Goal: Information Seeking & Learning: Understand process/instructions

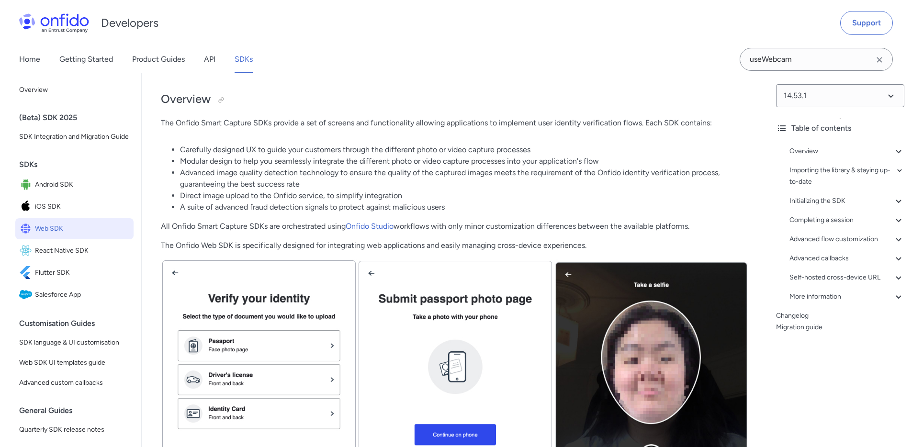
scroll to position [142, 0]
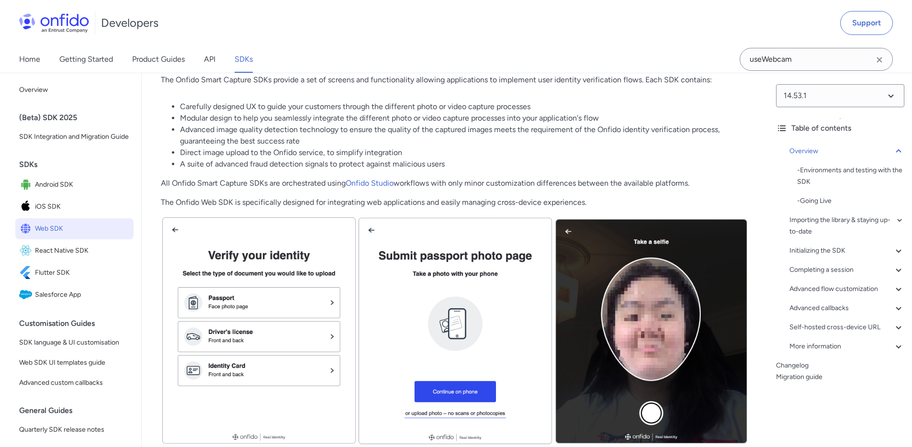
click at [53, 236] on span "Web SDK" at bounding box center [82, 228] width 95 height 13
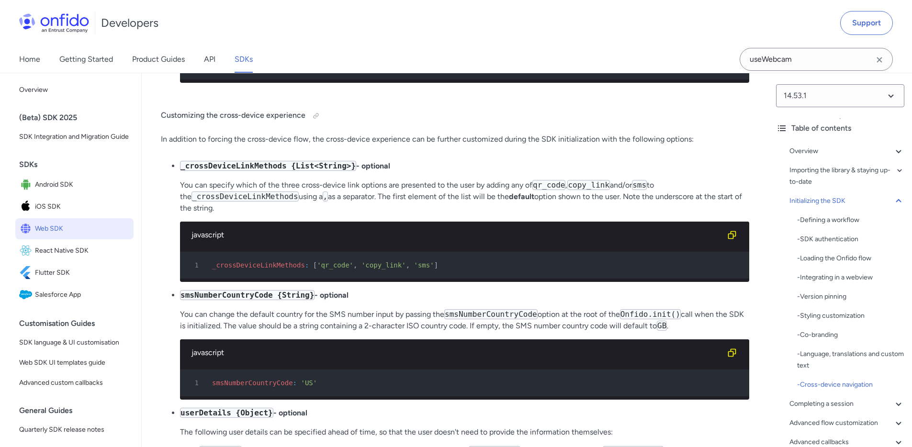
scroll to position [7398, 0]
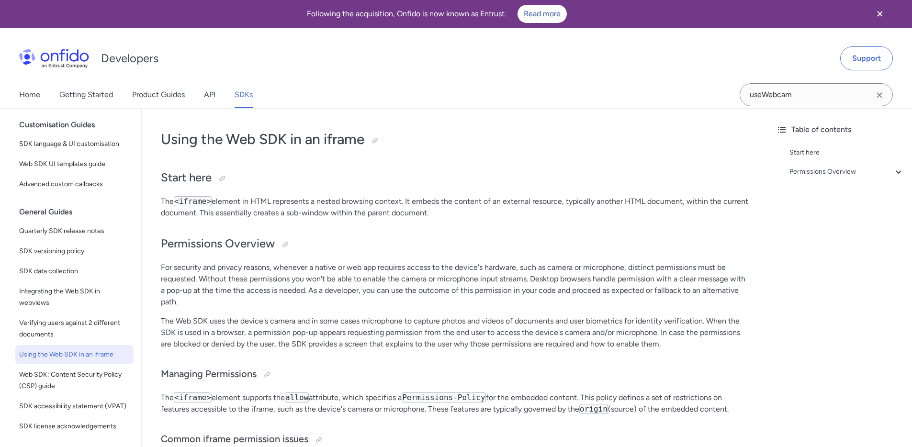
click at [439, 149] on div "Using the Web SDK in an iframe Start here The <iframe> element in HTML represen…" at bounding box center [455, 401] width 588 height 562
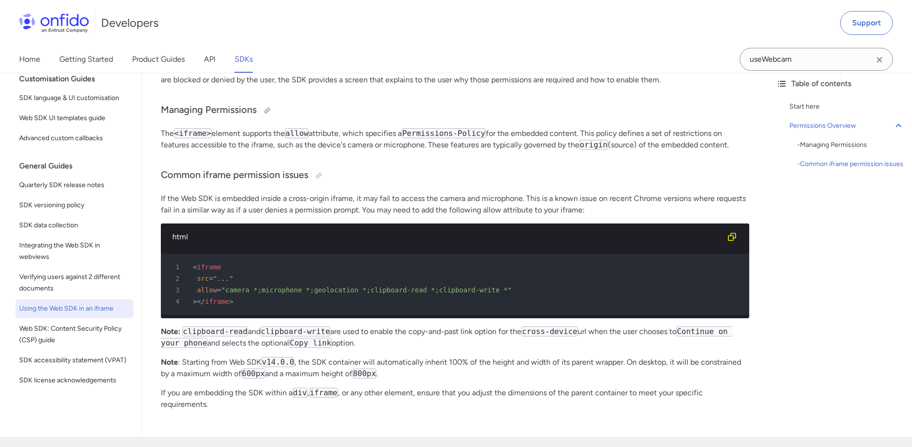
scroll to position [96, 0]
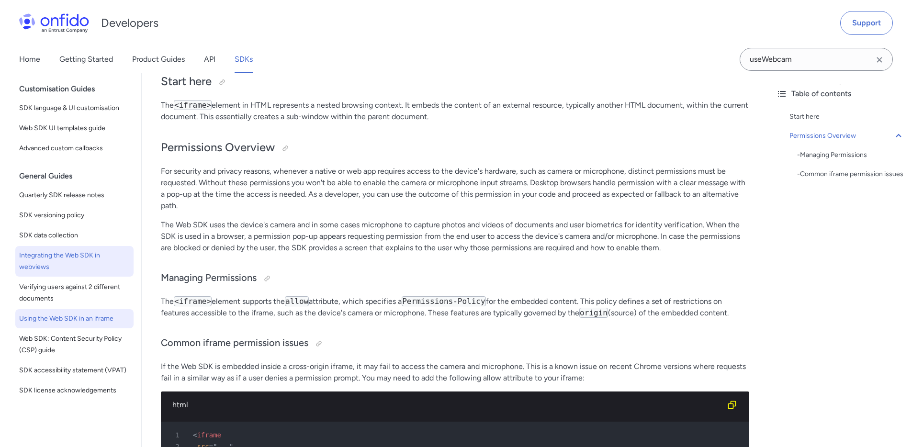
click at [49, 250] on span "Integrating the Web SDK in webviews" at bounding box center [74, 261] width 111 height 23
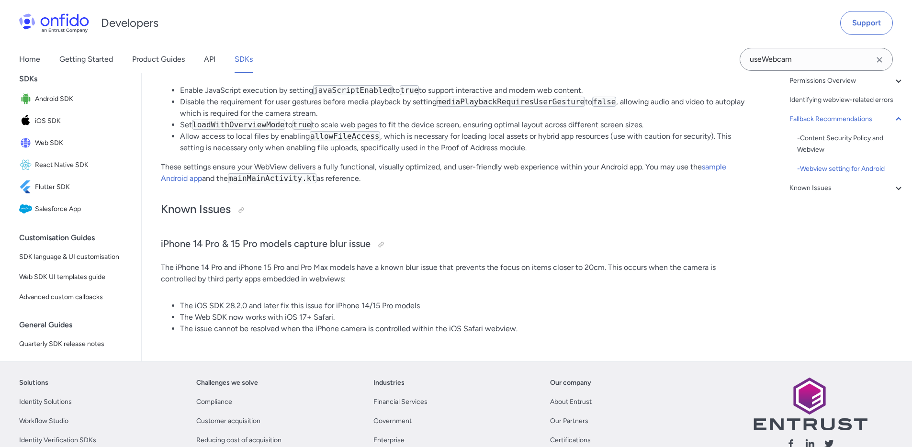
scroll to position [1882, 0]
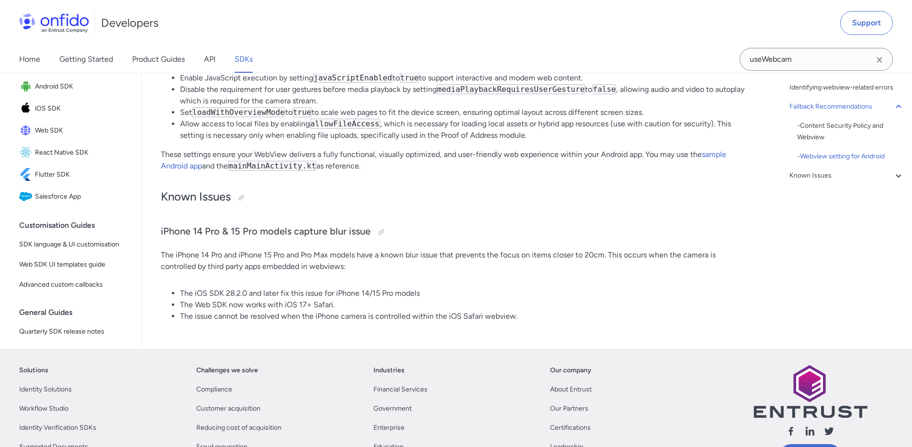
click at [360, 272] on p "The iPhone 14 Pro and iPhone 15 Pro and Pro Max models have a known blur issue …" at bounding box center [455, 260] width 588 height 23
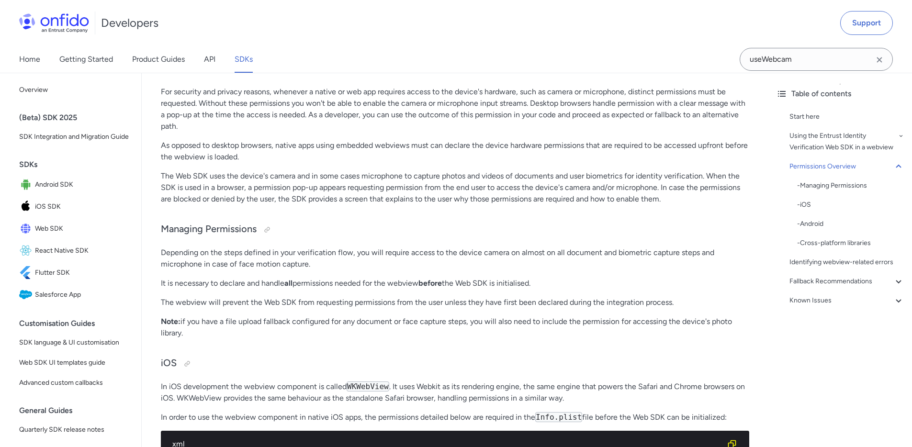
scroll to position [35, 0]
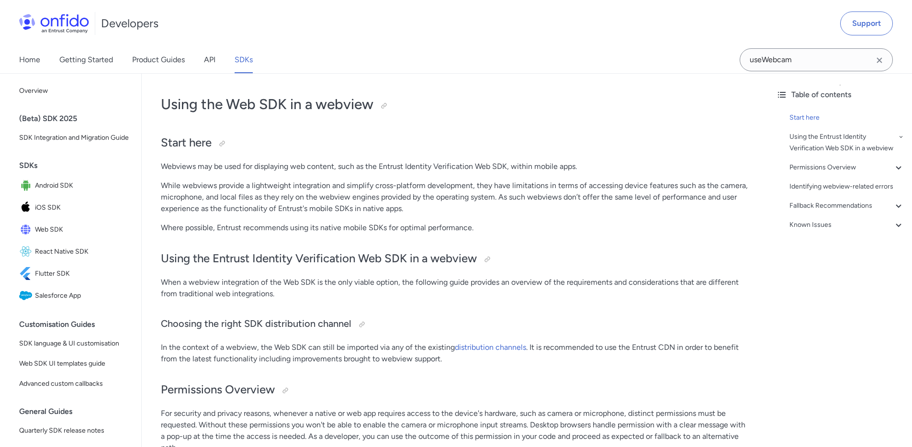
click at [437, 185] on p "While webviews provide a lightweight integration and simplify cross-platform de…" at bounding box center [455, 197] width 588 height 34
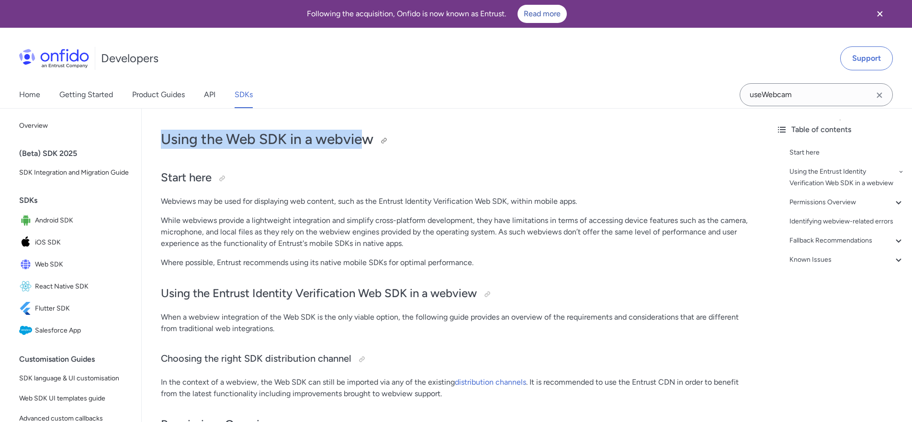
drag, startPoint x: 165, startPoint y: 139, endPoint x: 358, endPoint y: 148, distance: 192.6
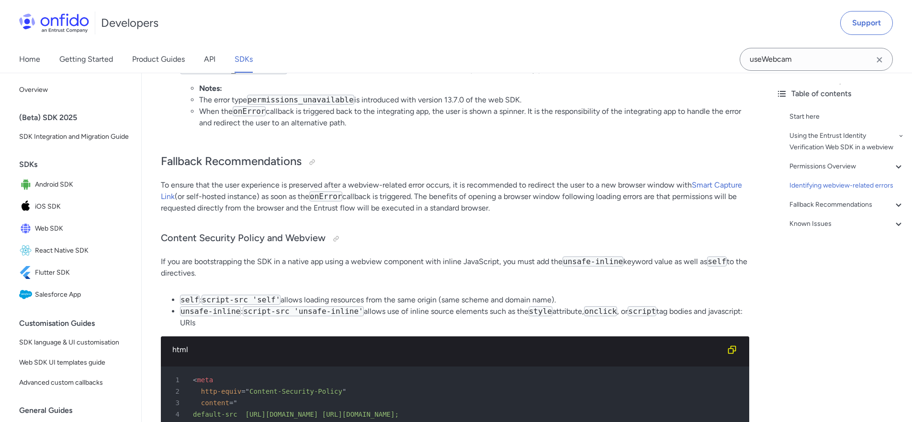
scroll to position [917, 0]
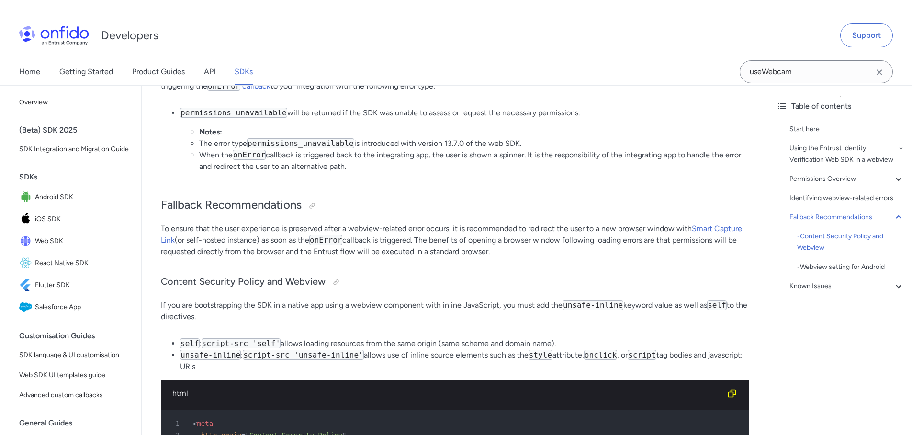
scroll to position [1353, 0]
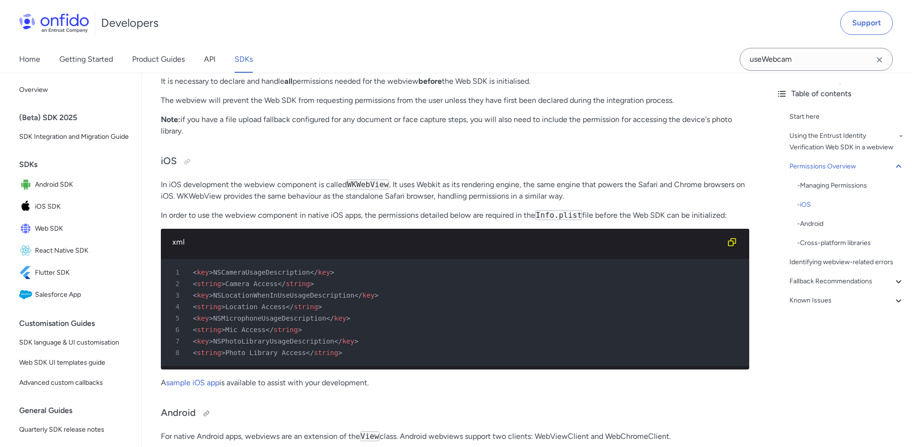
scroll to position [511, 0]
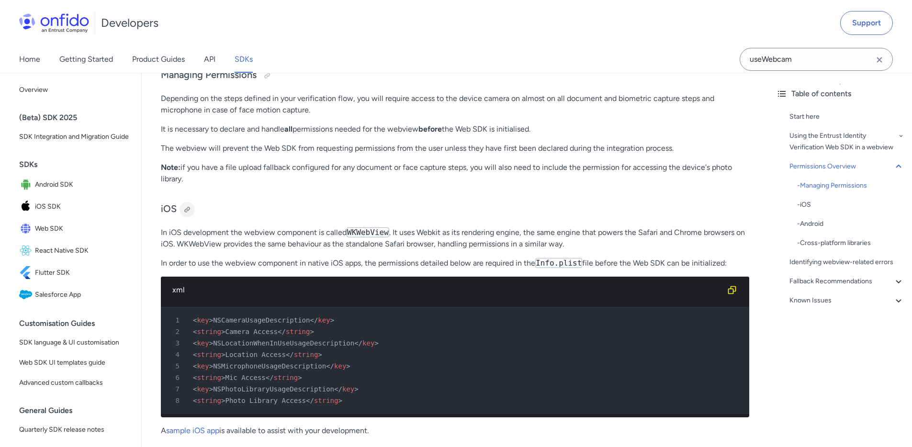
click at [183, 208] on div at bounding box center [187, 210] width 8 height 8
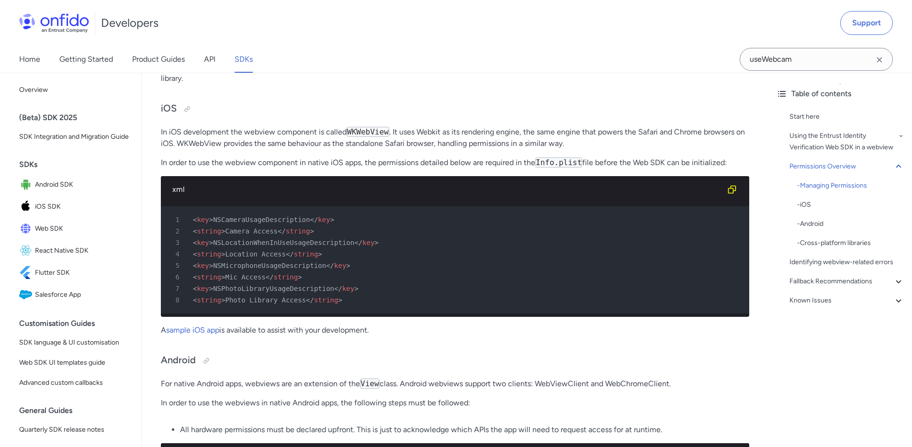
scroll to position [742, 0]
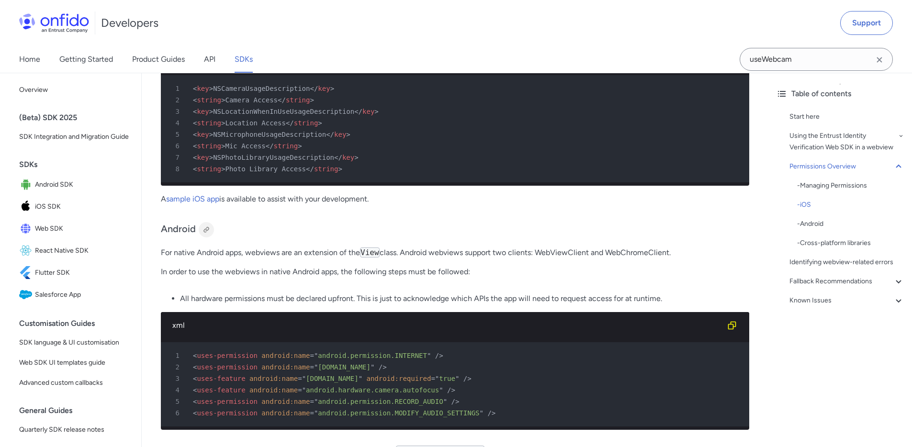
click at [203, 234] on div at bounding box center [206, 230] width 8 height 8
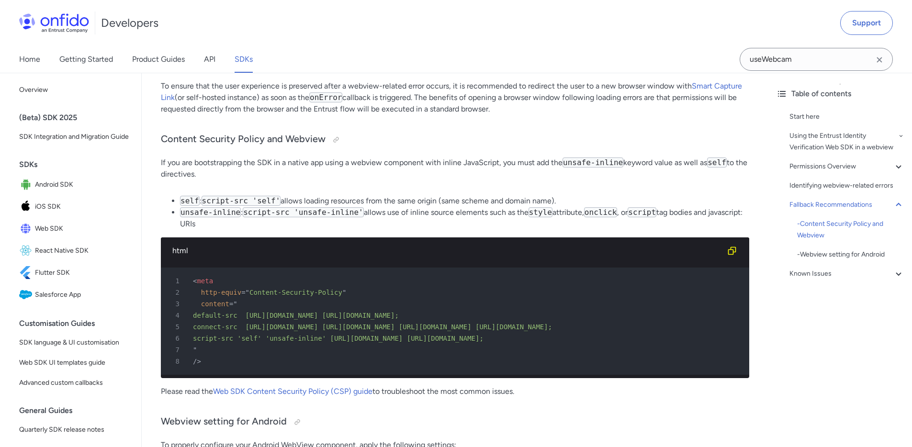
scroll to position [1488, 0]
click at [334, 143] on div at bounding box center [336, 139] width 8 height 8
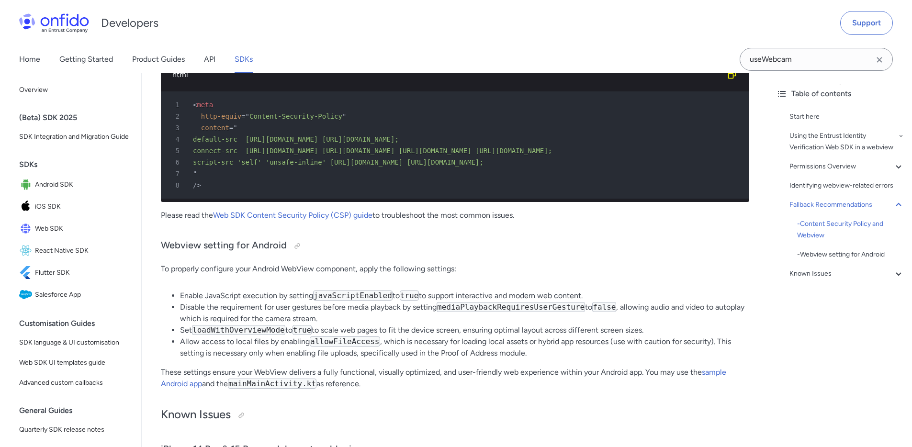
scroll to position [1665, 0]
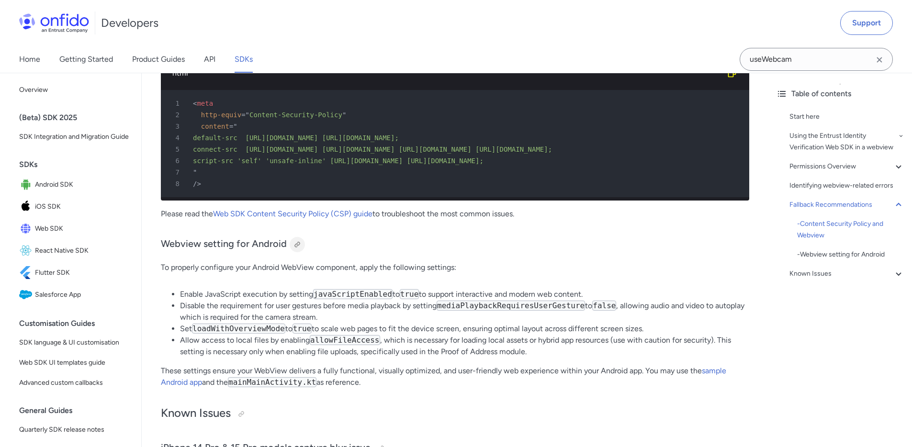
click at [299, 248] on div at bounding box center [297, 245] width 8 height 8
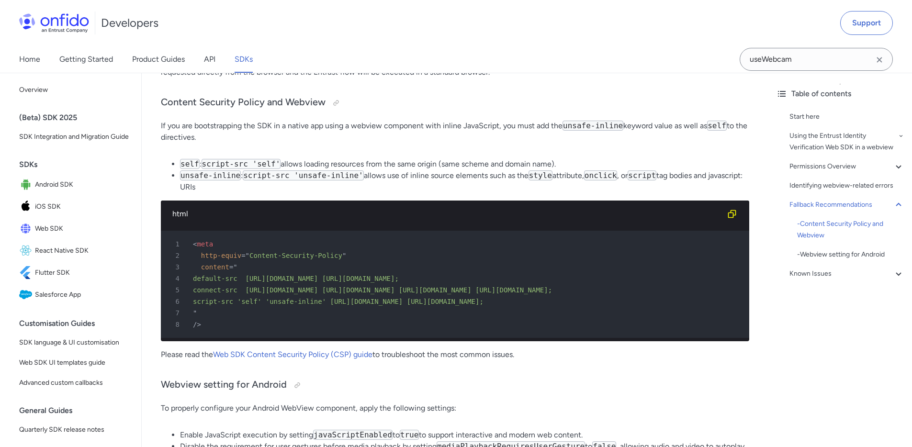
scroll to position [1478, 0]
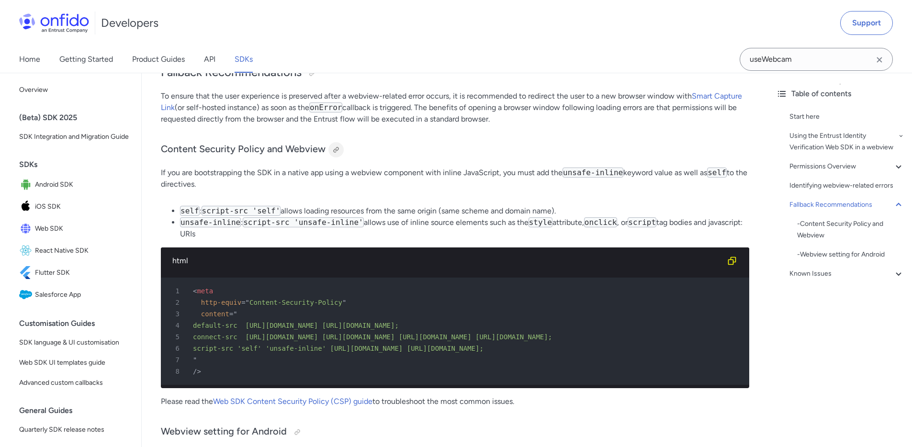
click at [335, 154] on div at bounding box center [336, 150] width 8 height 8
